Goal: Task Accomplishment & Management: Manage account settings

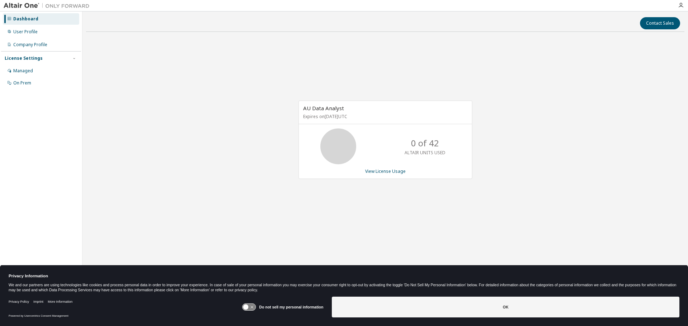
click at [247, 308] on icon at bounding box center [245, 307] width 5 height 5
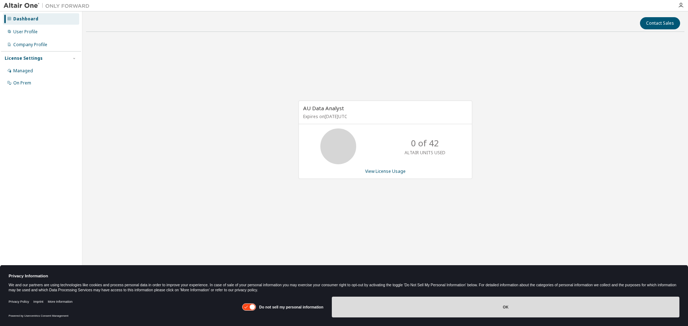
click at [372, 308] on button "OK" at bounding box center [505, 307] width 347 height 21
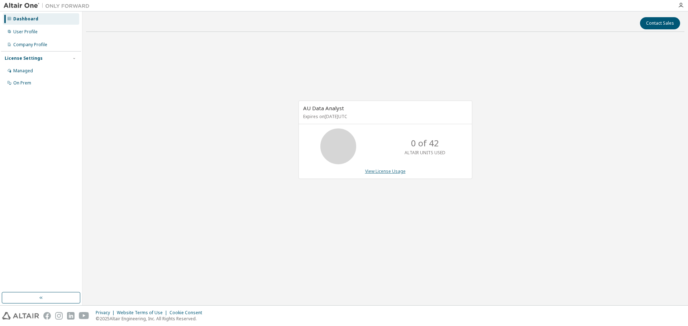
click at [397, 173] on link "View License Usage" at bounding box center [385, 171] width 40 height 6
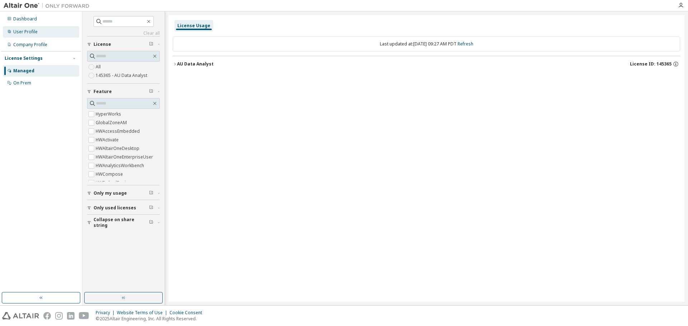
click at [34, 33] on div "User Profile" at bounding box center [25, 32] width 24 height 6
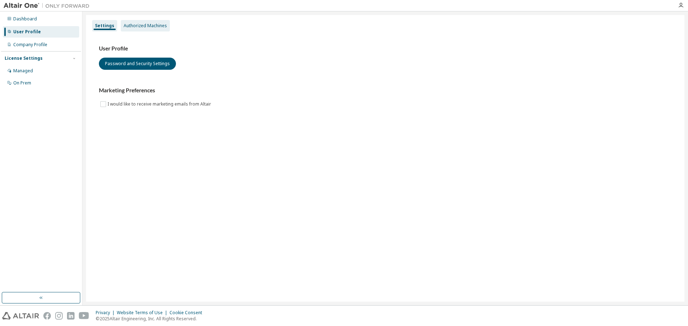
click at [160, 24] on div "Authorized Machines" at bounding box center [145, 26] width 43 height 6
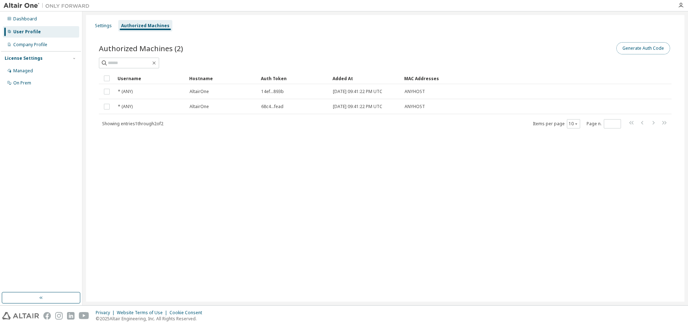
click at [629, 48] on button "Generate Auth Code" at bounding box center [643, 48] width 54 height 12
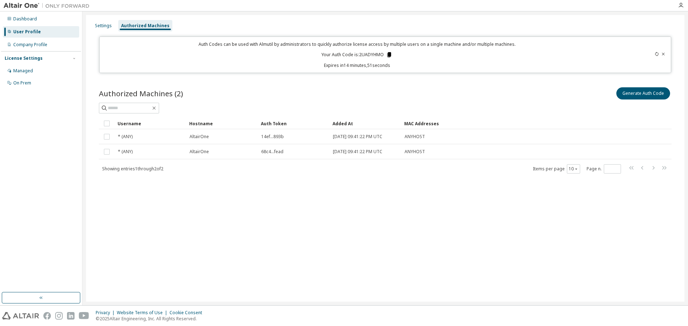
click at [388, 55] on icon at bounding box center [389, 54] width 4 height 5
